Goal: Use online tool/utility: Utilize a website feature to perform a specific function

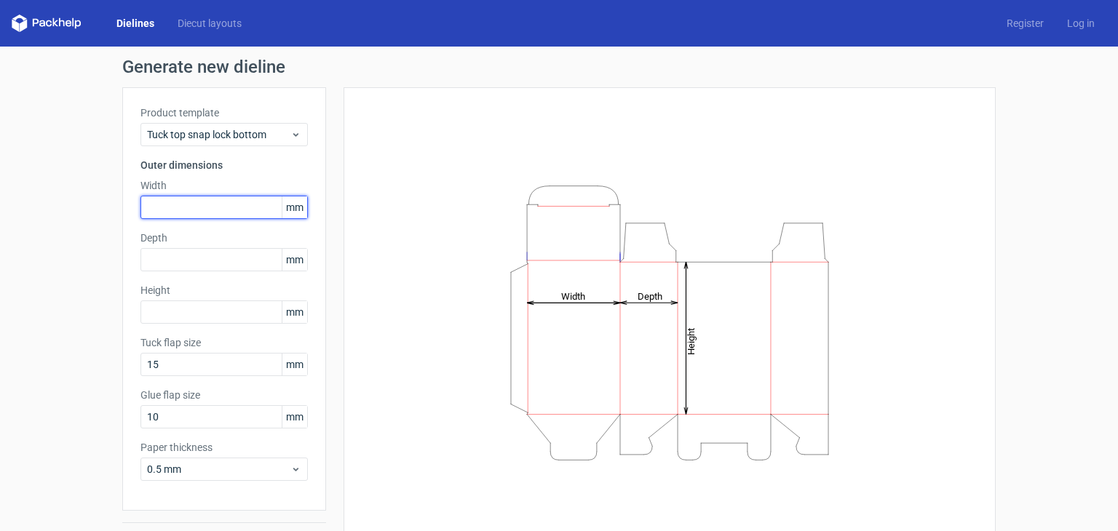
click at [170, 207] on input "text" at bounding box center [223, 207] width 167 height 23
type input "143"
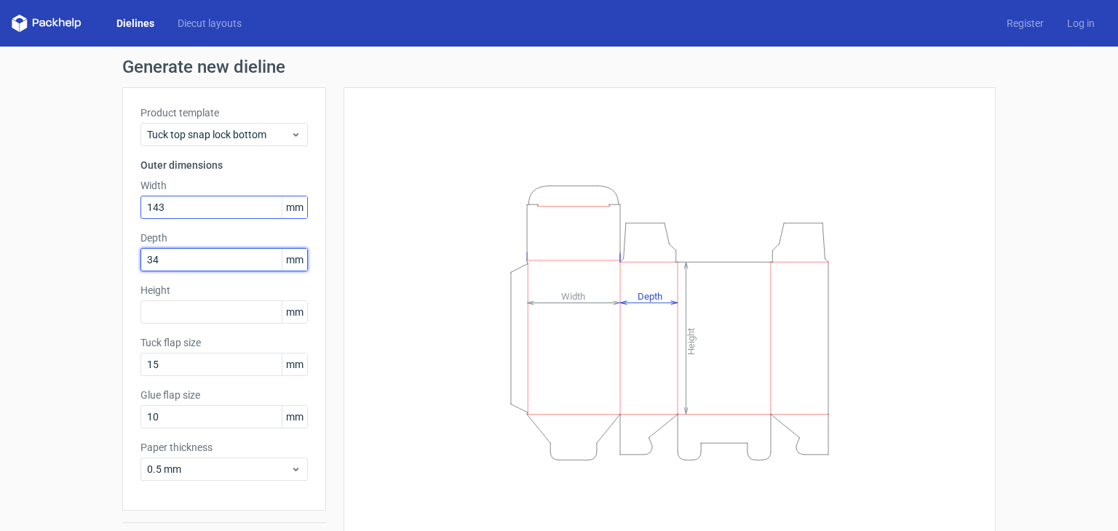
type input "34"
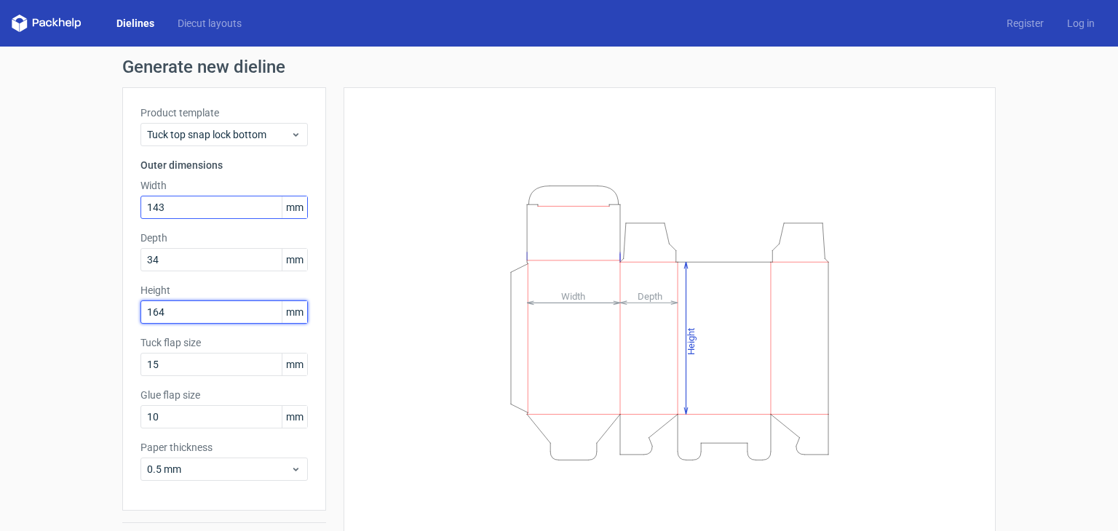
type input "164"
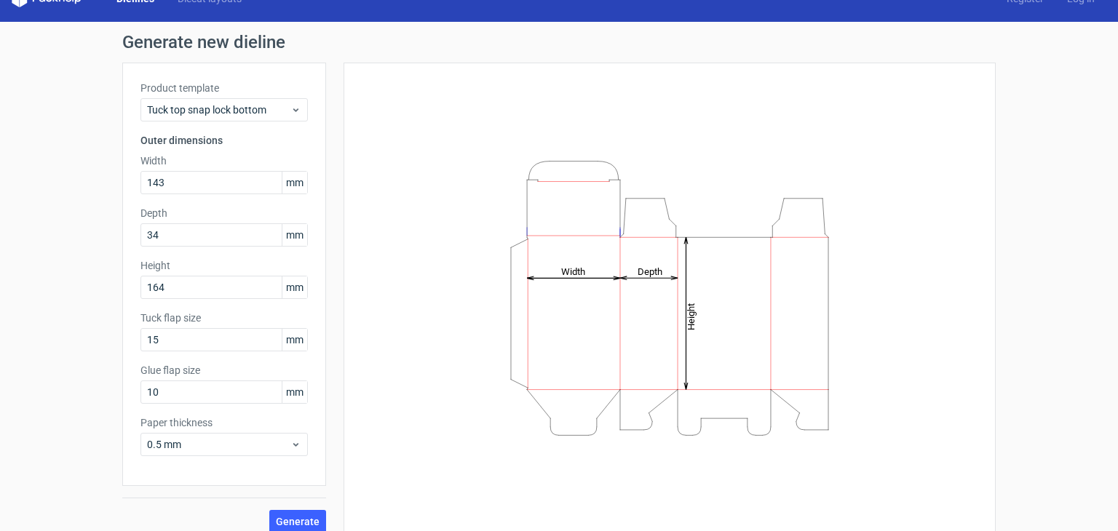
scroll to position [38, 0]
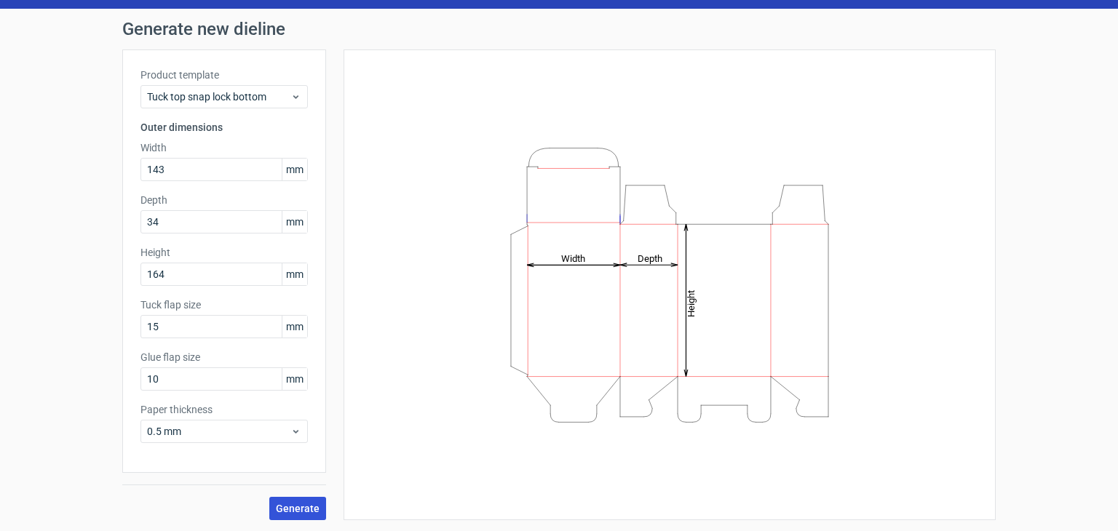
click at [306, 507] on span "Generate" at bounding box center [298, 509] width 44 height 10
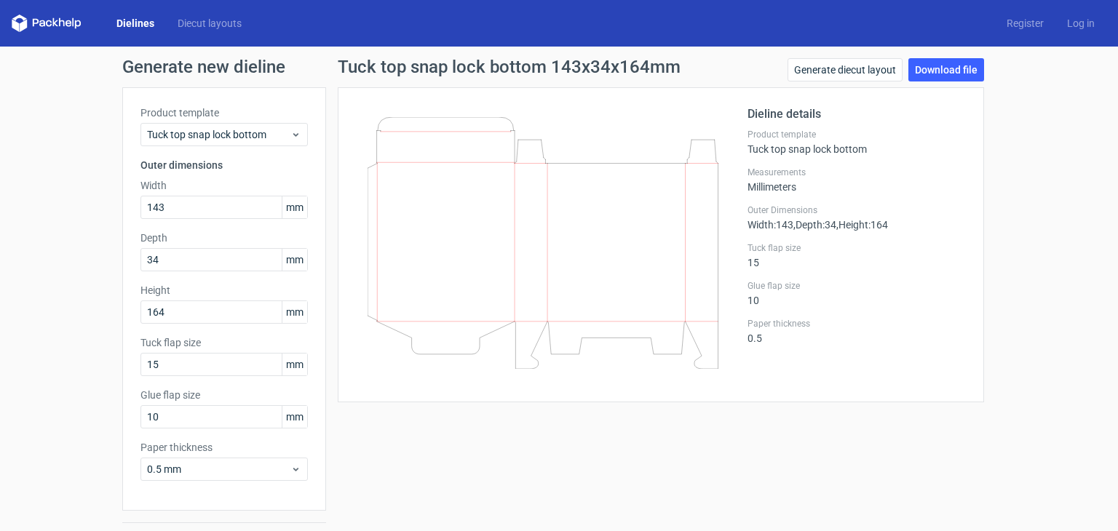
scroll to position [38, 0]
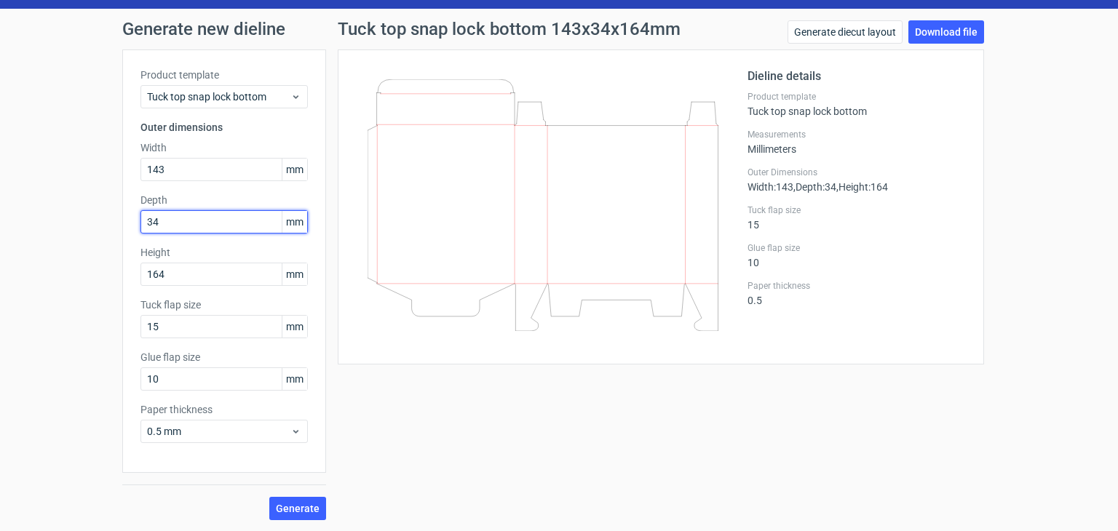
click at [215, 222] on input "34" at bounding box center [223, 221] width 167 height 23
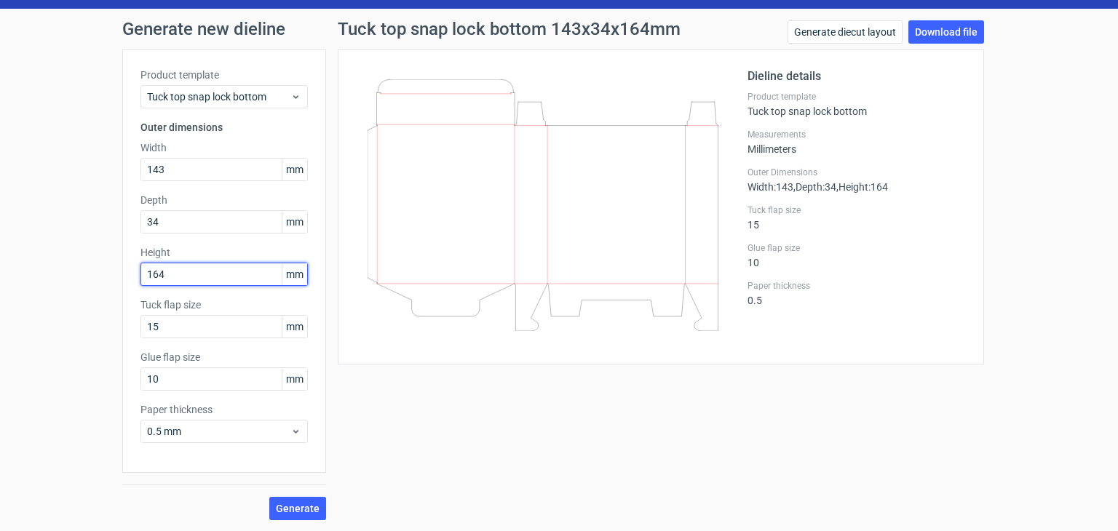
click at [196, 274] on input "164" at bounding box center [223, 274] width 167 height 23
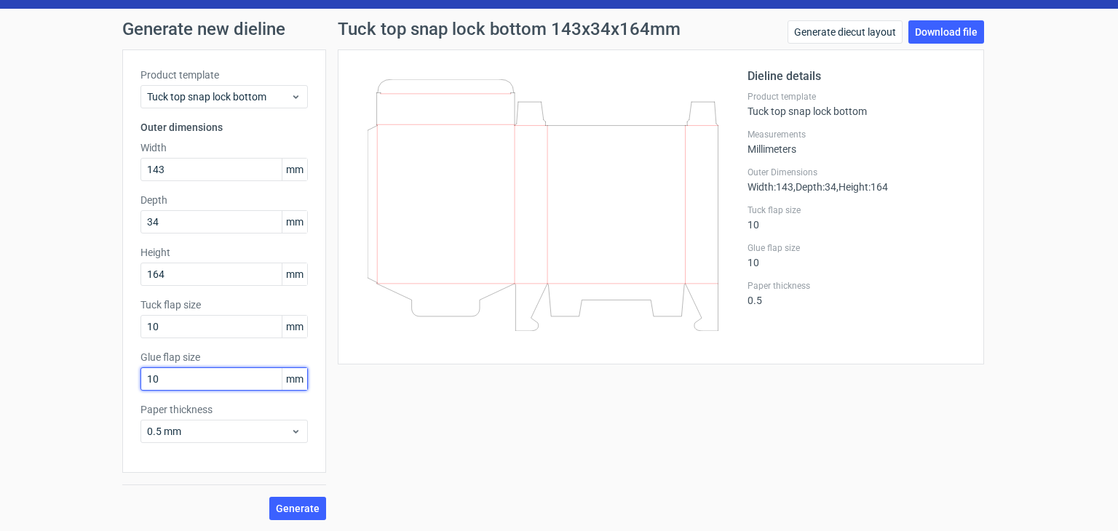
click at [193, 384] on input "10" at bounding box center [223, 379] width 167 height 23
click at [182, 328] on input "10" at bounding box center [223, 326] width 167 height 23
drag, startPoint x: 182, startPoint y: 328, endPoint x: 111, endPoint y: 318, distance: 71.3
click at [111, 318] on div "Generate new dieline Product template Tuck top snap lock bottom Outer dimension…" at bounding box center [559, 270] width 1118 height 523
click at [215, 429] on span "0.5 mm" at bounding box center [218, 431] width 143 height 15
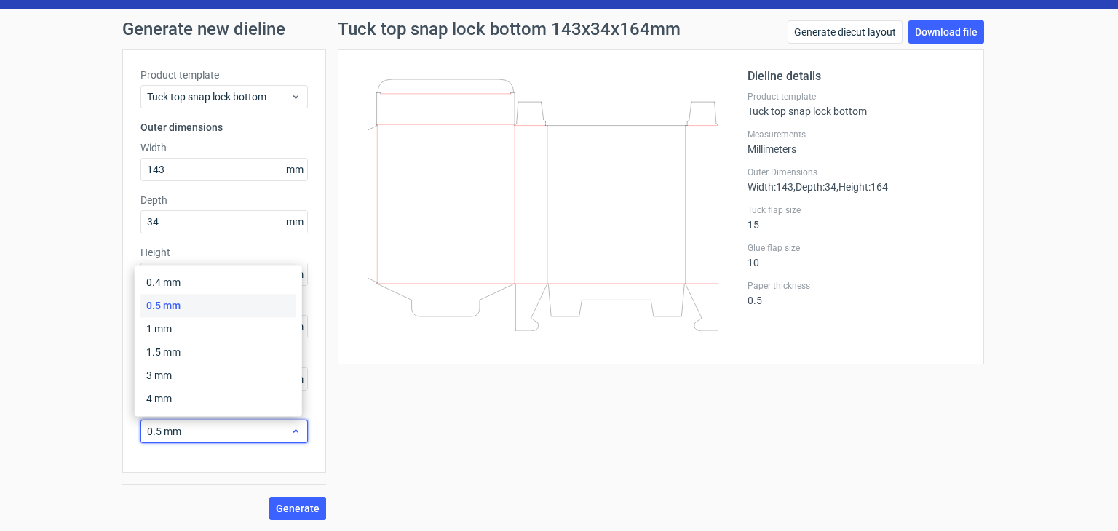
click at [215, 429] on span "0.5 mm" at bounding box center [218, 431] width 143 height 15
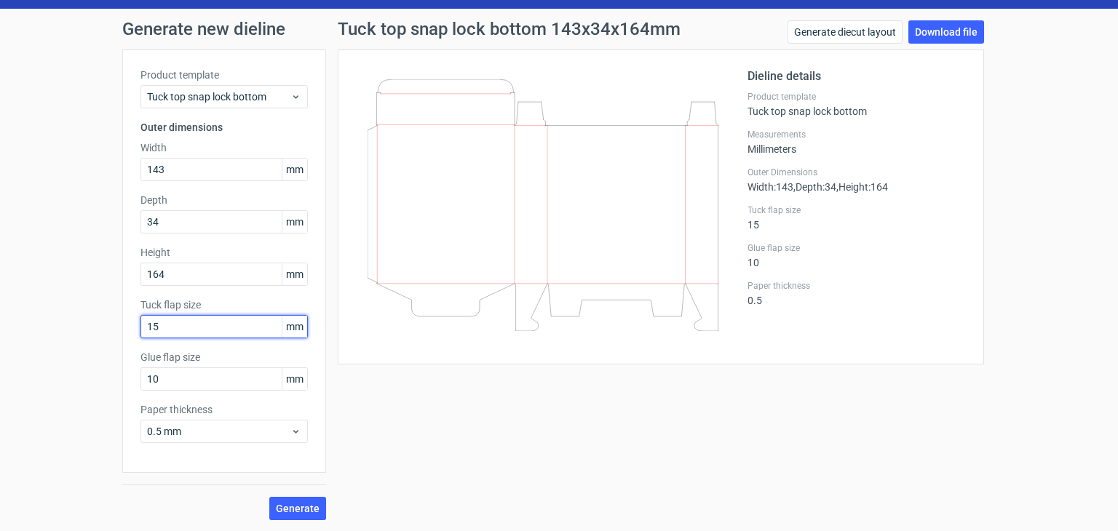
click at [216, 324] on input "15" at bounding box center [223, 326] width 167 height 23
drag, startPoint x: 216, startPoint y: 324, endPoint x: 108, endPoint y: 297, distance: 111.0
click at [108, 297] on div "Generate new dieline Product template Tuck top snap lock bottom Outer dimension…" at bounding box center [559, 270] width 1118 height 523
type input "50"
click at [289, 514] on button "Generate" at bounding box center [297, 508] width 57 height 23
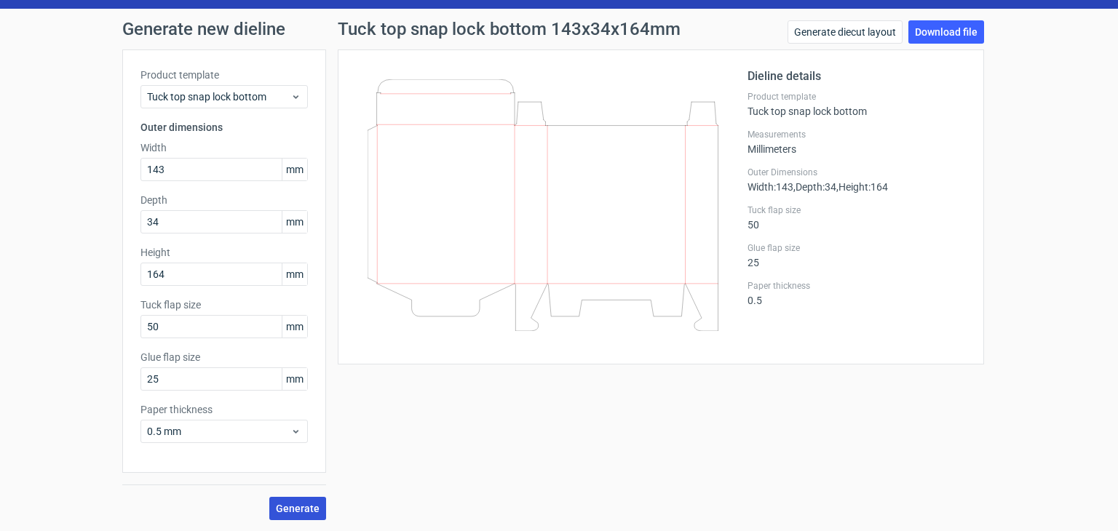
click at [277, 505] on span "Generate" at bounding box center [298, 509] width 44 height 10
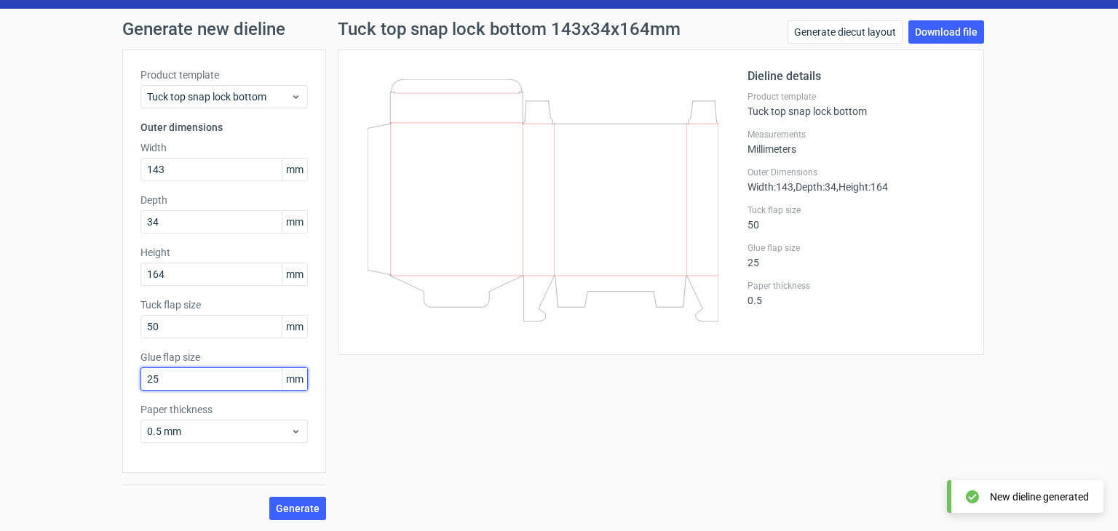
click at [172, 381] on input "25" at bounding box center [223, 379] width 167 height 23
type input "12"
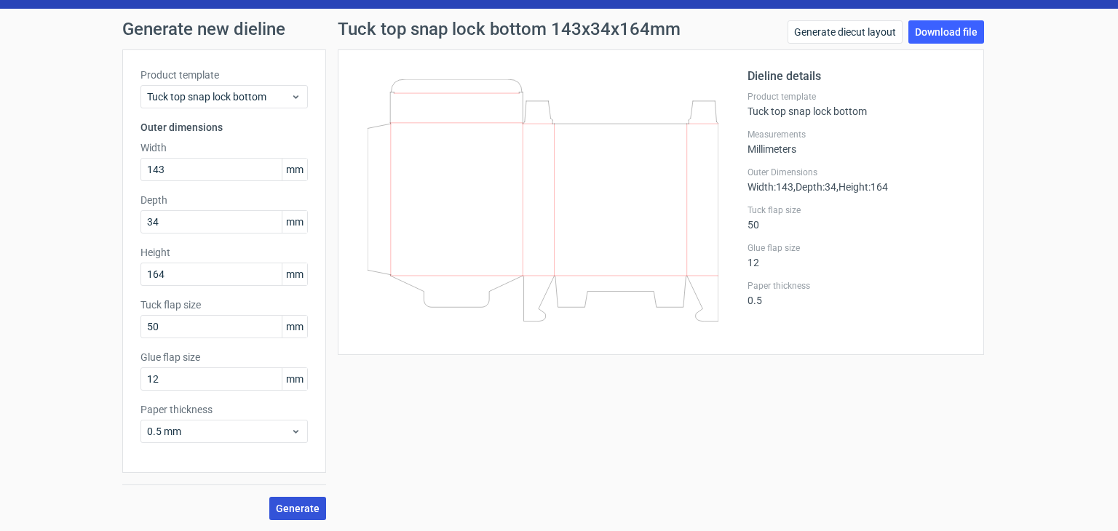
click at [283, 507] on span "Generate" at bounding box center [298, 509] width 44 height 10
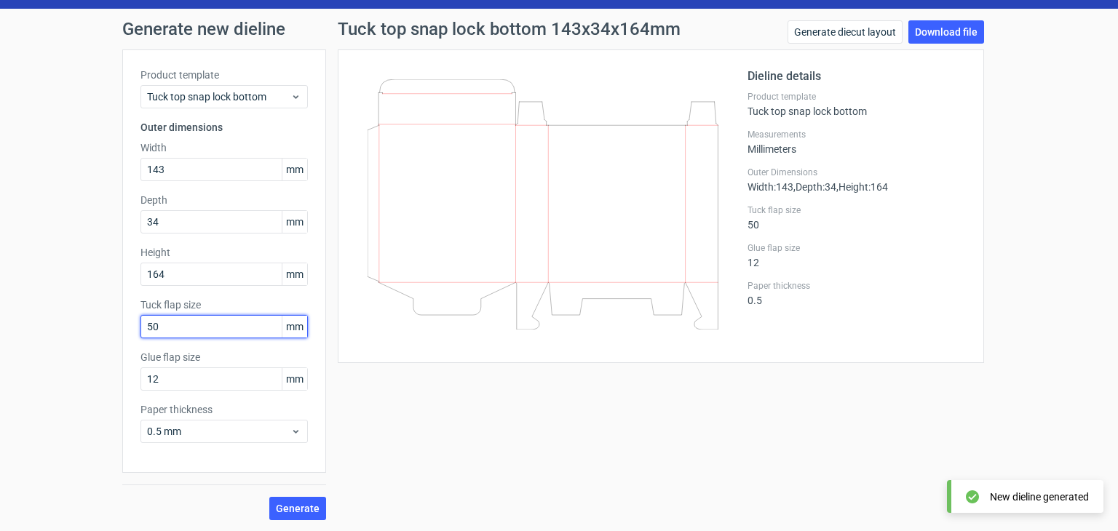
click at [180, 328] on input "50" at bounding box center [223, 326] width 167 height 23
drag, startPoint x: 180, startPoint y: 328, endPoint x: 135, endPoint y: 330, distance: 45.2
click at [140, 330] on input "50" at bounding box center [223, 326] width 167 height 23
type input "15"
click at [292, 508] on span "Generate" at bounding box center [298, 509] width 44 height 10
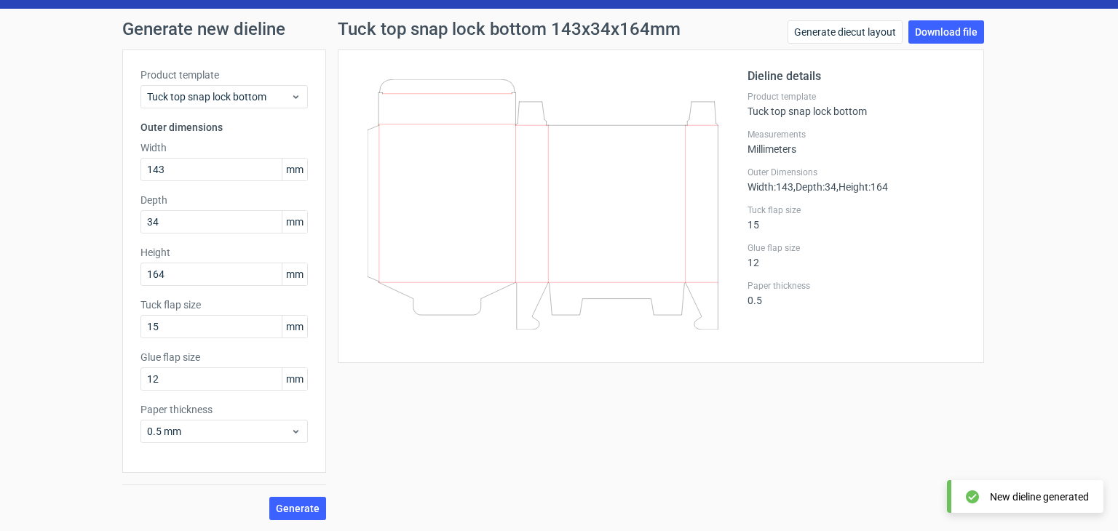
scroll to position [0, 0]
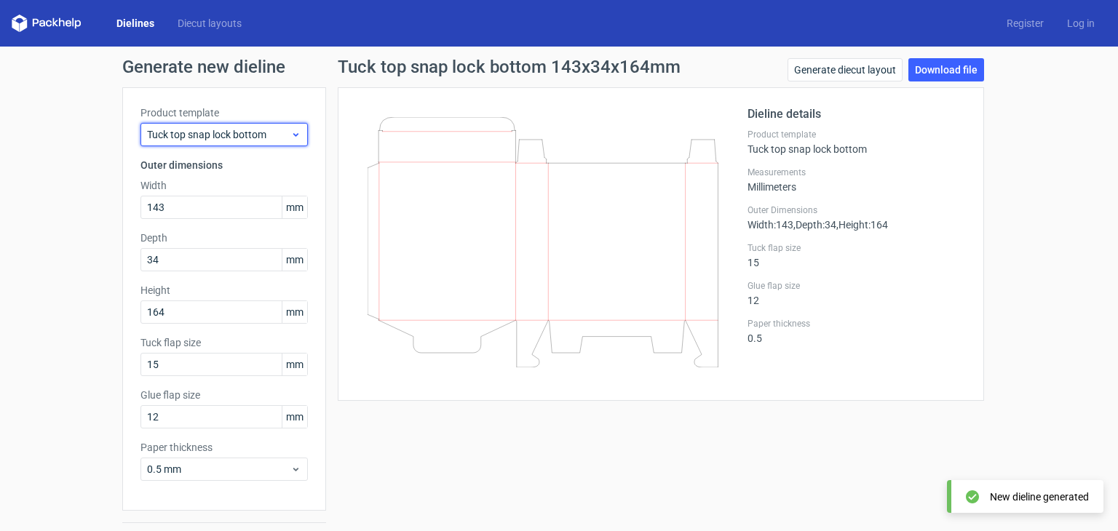
click at [230, 138] on span "Tuck top snap lock bottom" at bounding box center [218, 134] width 143 height 15
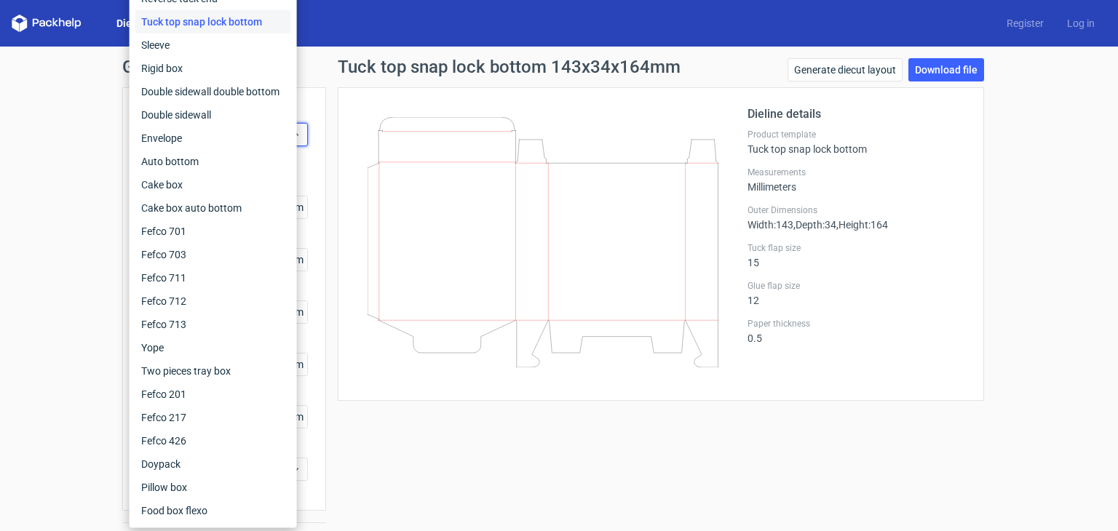
click at [43, 161] on div "Generate new dieline Product template Tuck top snap lock bottom Outer dimension…" at bounding box center [559, 308] width 1118 height 523
